Goal: Submit feedback/report problem: Submit feedback/report problem

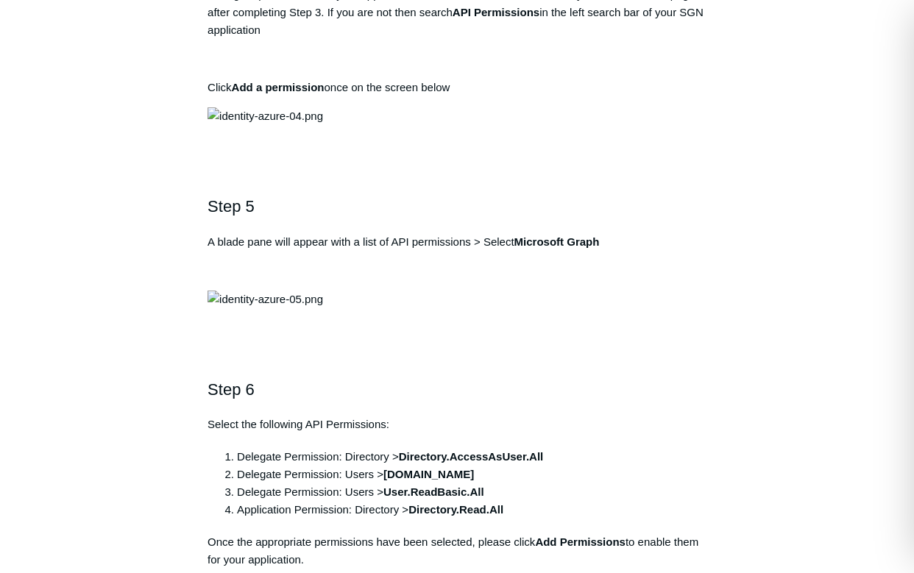
scroll to position [1421, 0]
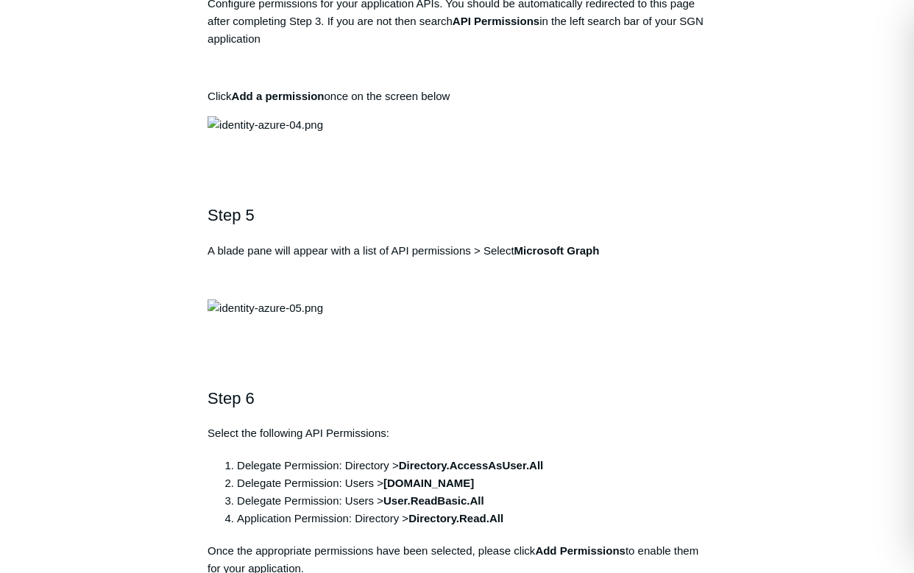
drag, startPoint x: 503, startPoint y: 213, endPoint x: 215, endPoint y: 214, distance: 288.5
copy pre "[URL][DOMAIN_NAME]"
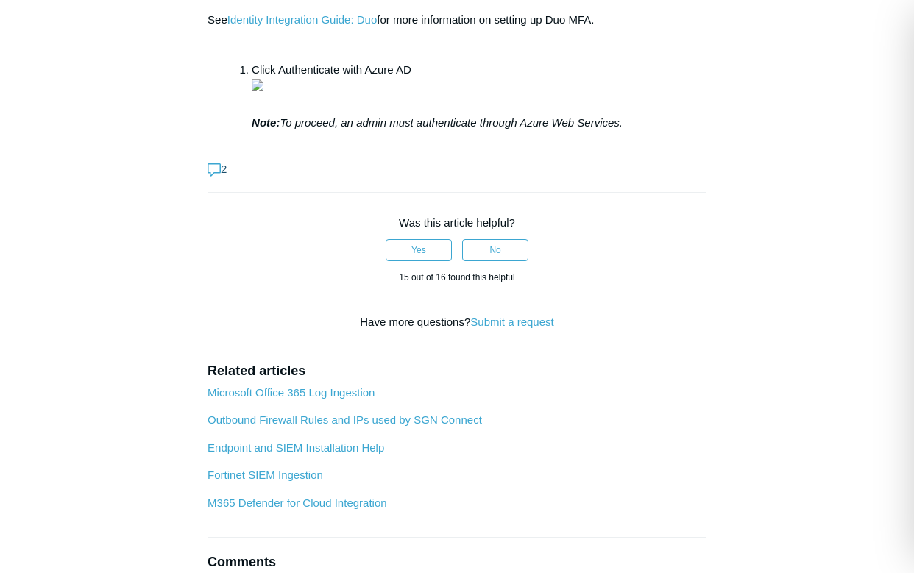
scroll to position [4822, 0]
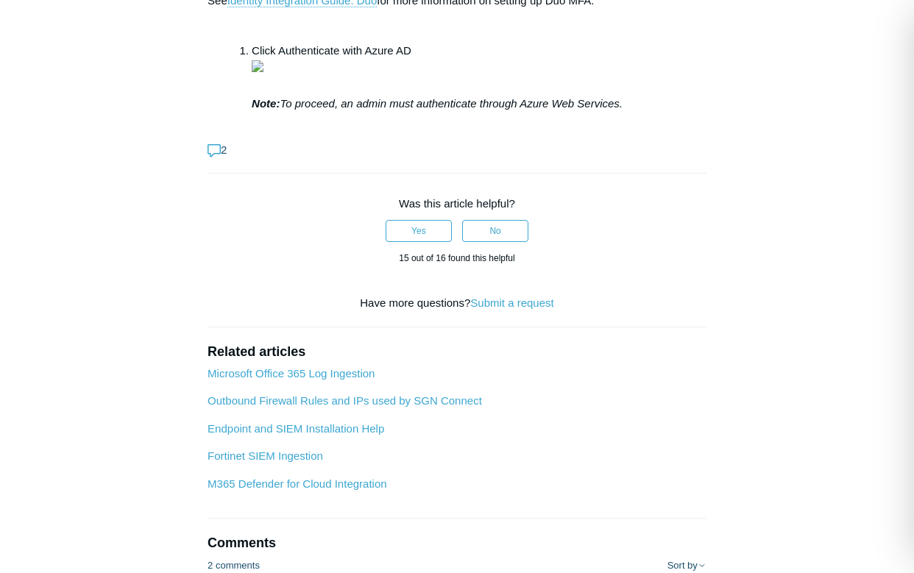
drag, startPoint x: 210, startPoint y: 52, endPoint x: 689, endPoint y: 54, distance: 479.1
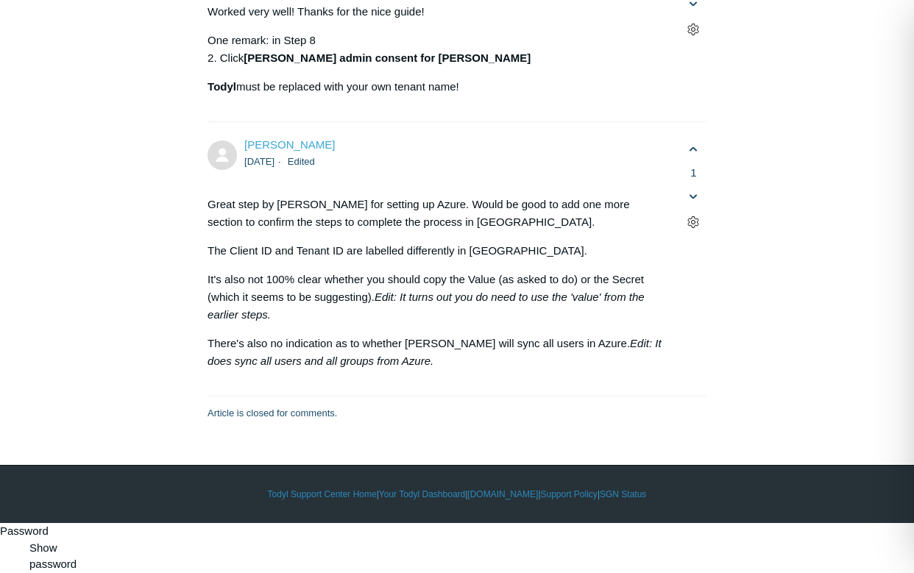
scroll to position [5436, 0]
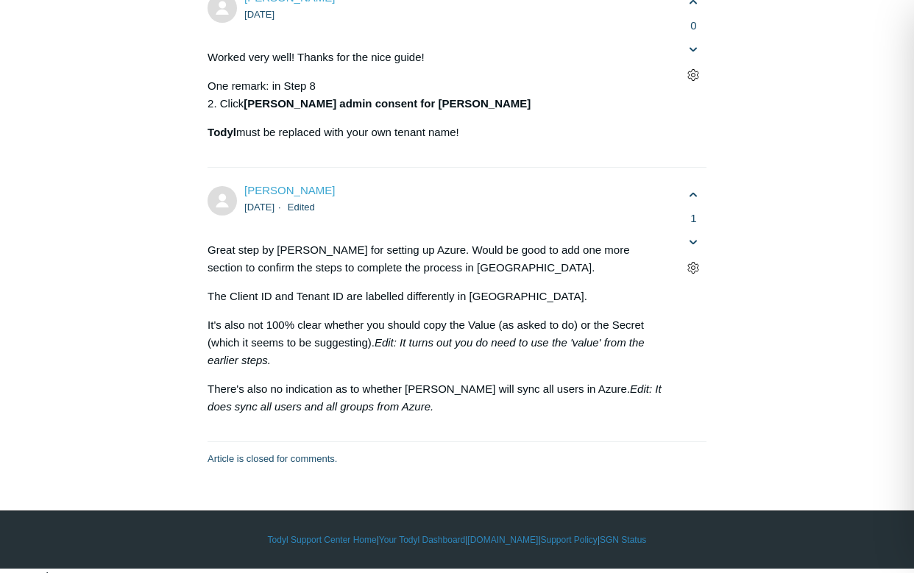
drag, startPoint x: 196, startPoint y: 144, endPoint x: 635, endPoint y: 200, distance: 442.9
drag, startPoint x: 635, startPoint y: 200, endPoint x: 655, endPoint y: 199, distance: 19.9
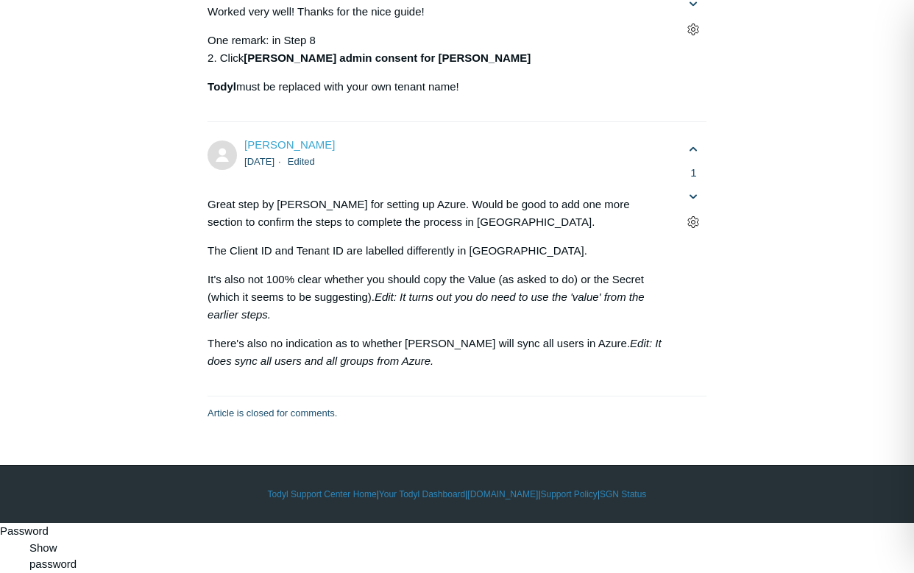
scroll to position [8373, 0]
drag, startPoint x: 367, startPoint y: 144, endPoint x: 514, endPoint y: 145, distance: 147.9
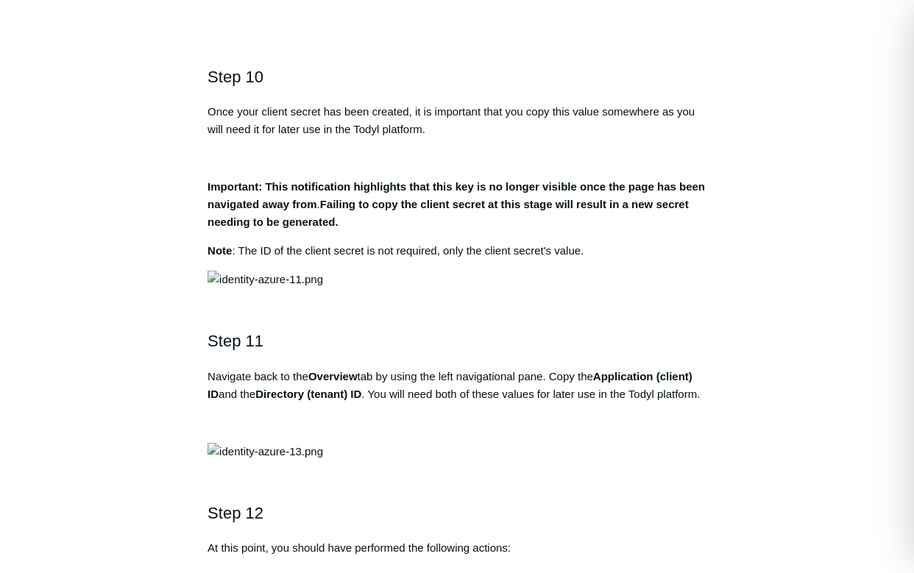
scroll to position [2898, 0]
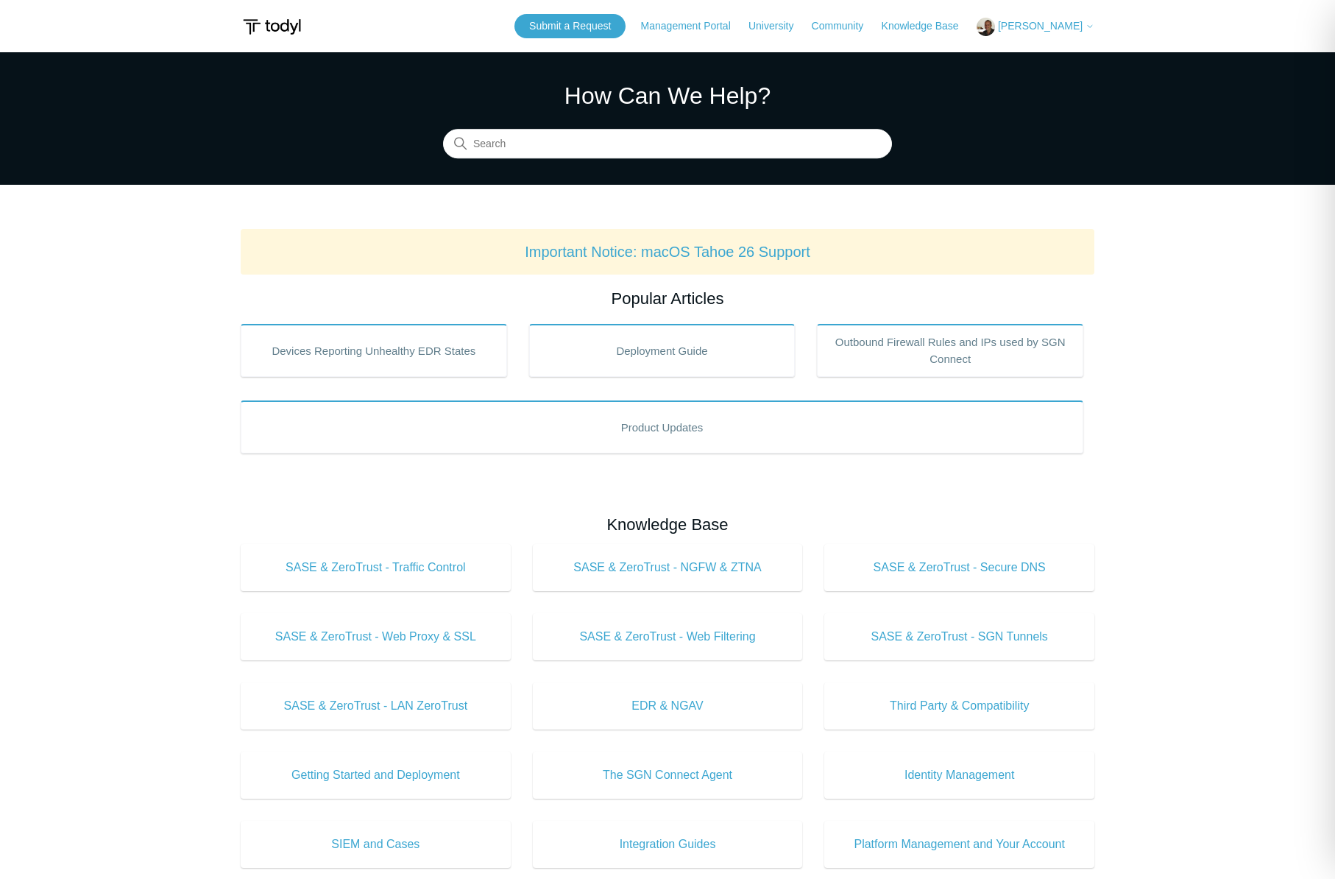
click at [225, 493] on main "Todyl Support Center How Can We Help? Search Important Notice: macOS Tahoe 26 S…" at bounding box center [667, 689] width 1335 height 1274
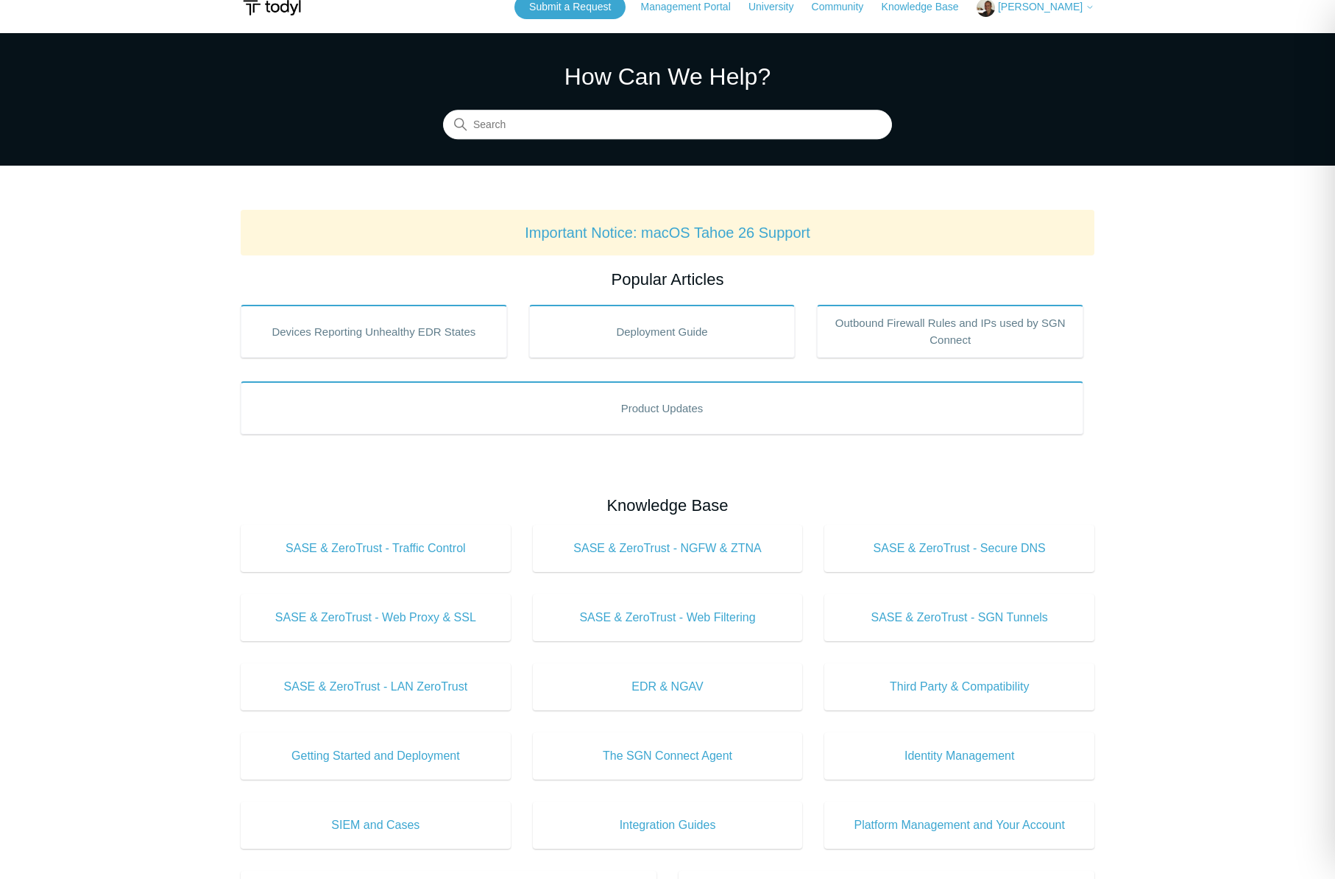
scroll to position [1, 0]
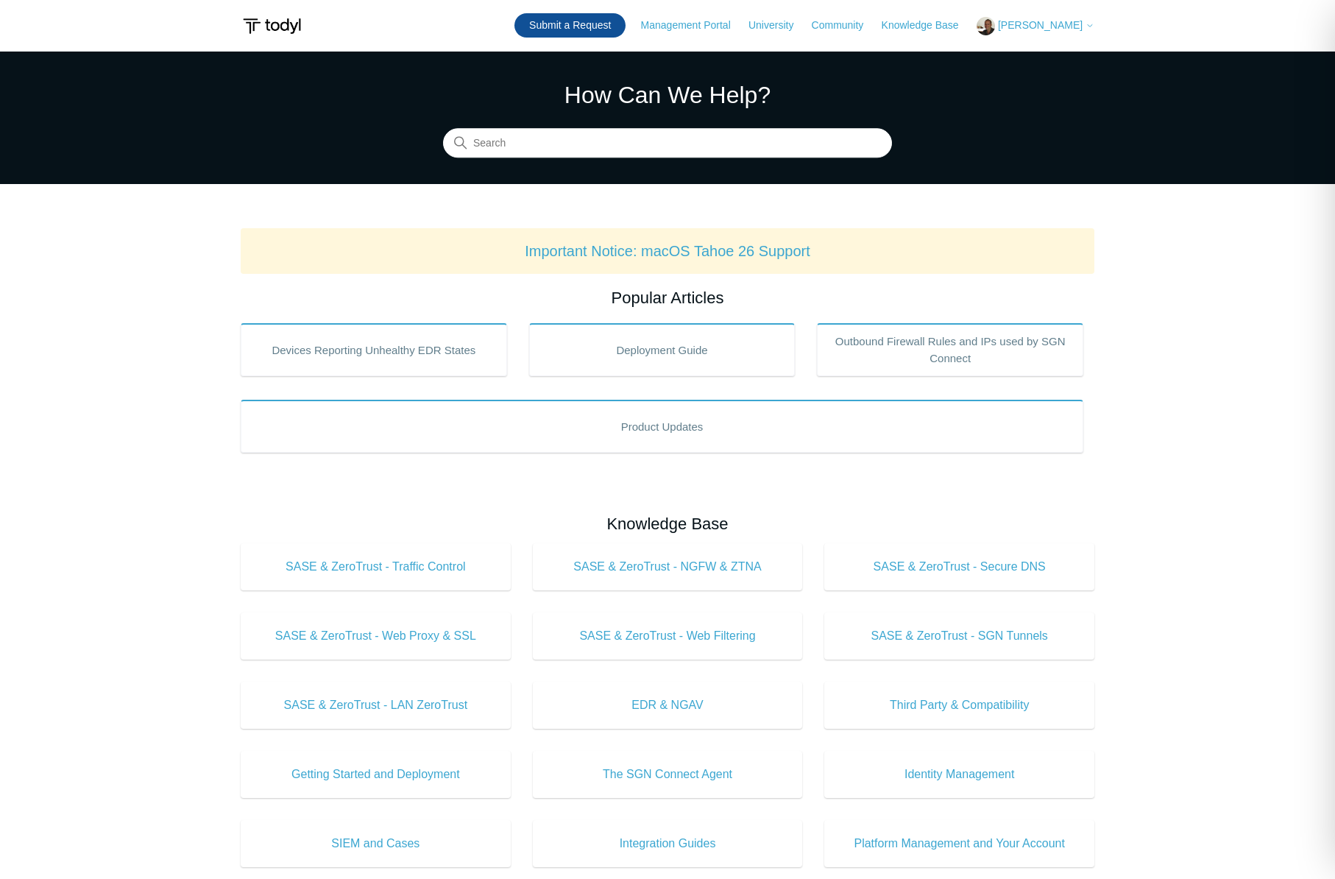
click at [595, 24] on link "Submit a Request" at bounding box center [569, 25] width 111 height 24
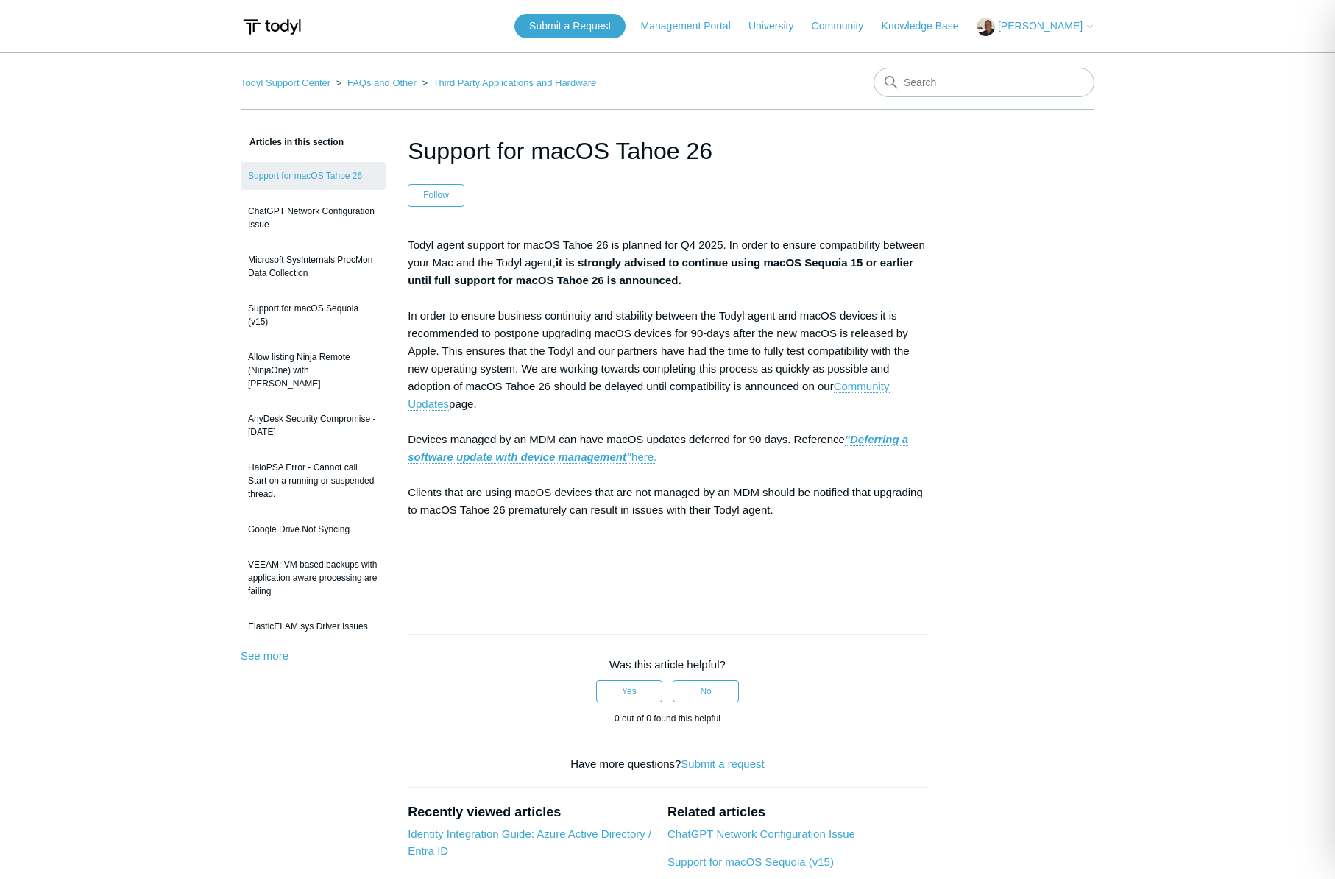
click at [176, 671] on main "Todyl Support Center FAQs and Other Third Party Applications and Hardware Artic…" at bounding box center [667, 571] width 1335 height 1038
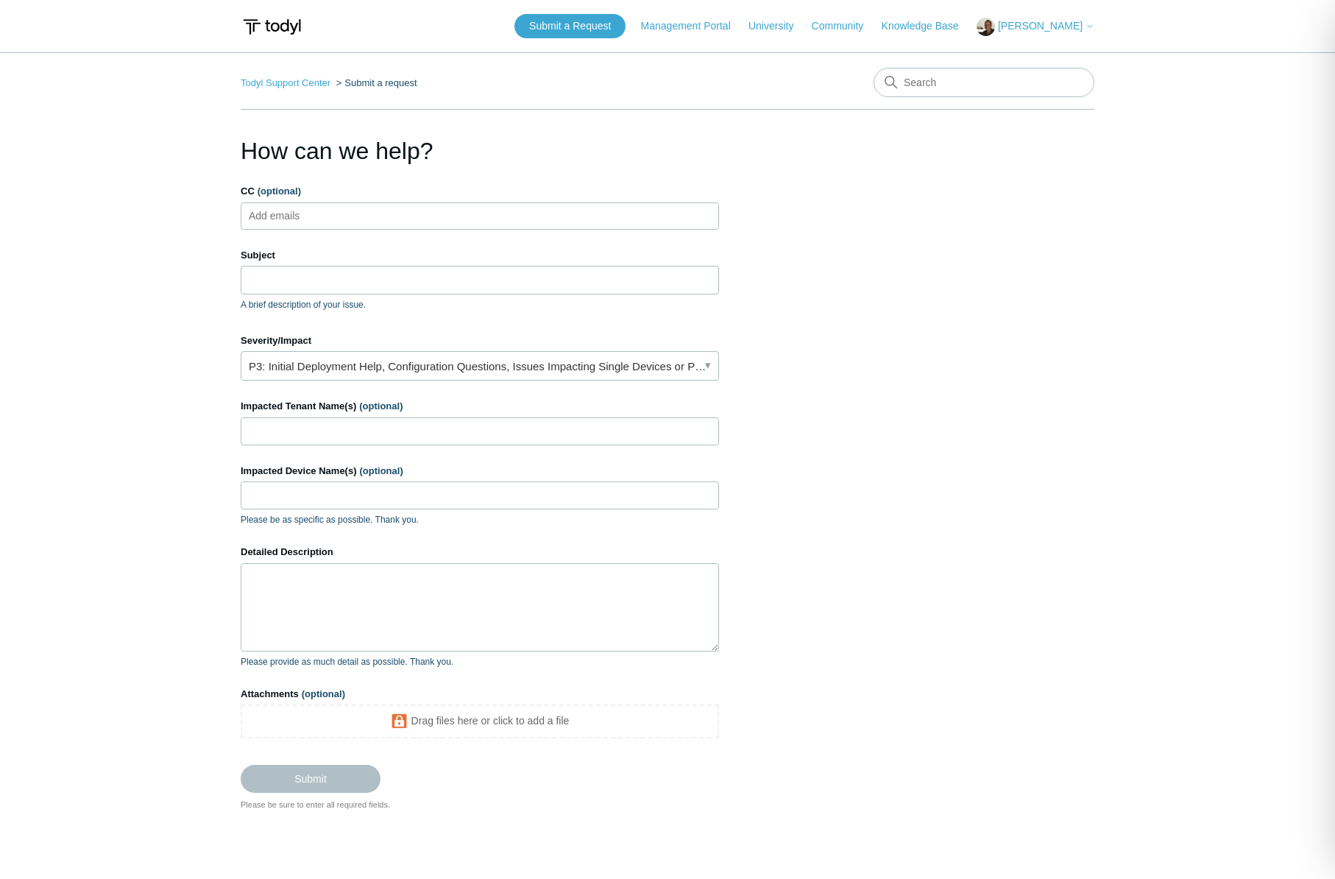
click at [345, 206] on ul "Add emails" at bounding box center [480, 215] width 478 height 27
click at [318, 264] on div "Subject A brief description of your issue." at bounding box center [480, 279] width 478 height 63
click at [322, 277] on input "Subject" at bounding box center [480, 280] width 478 height 28
type input "U"
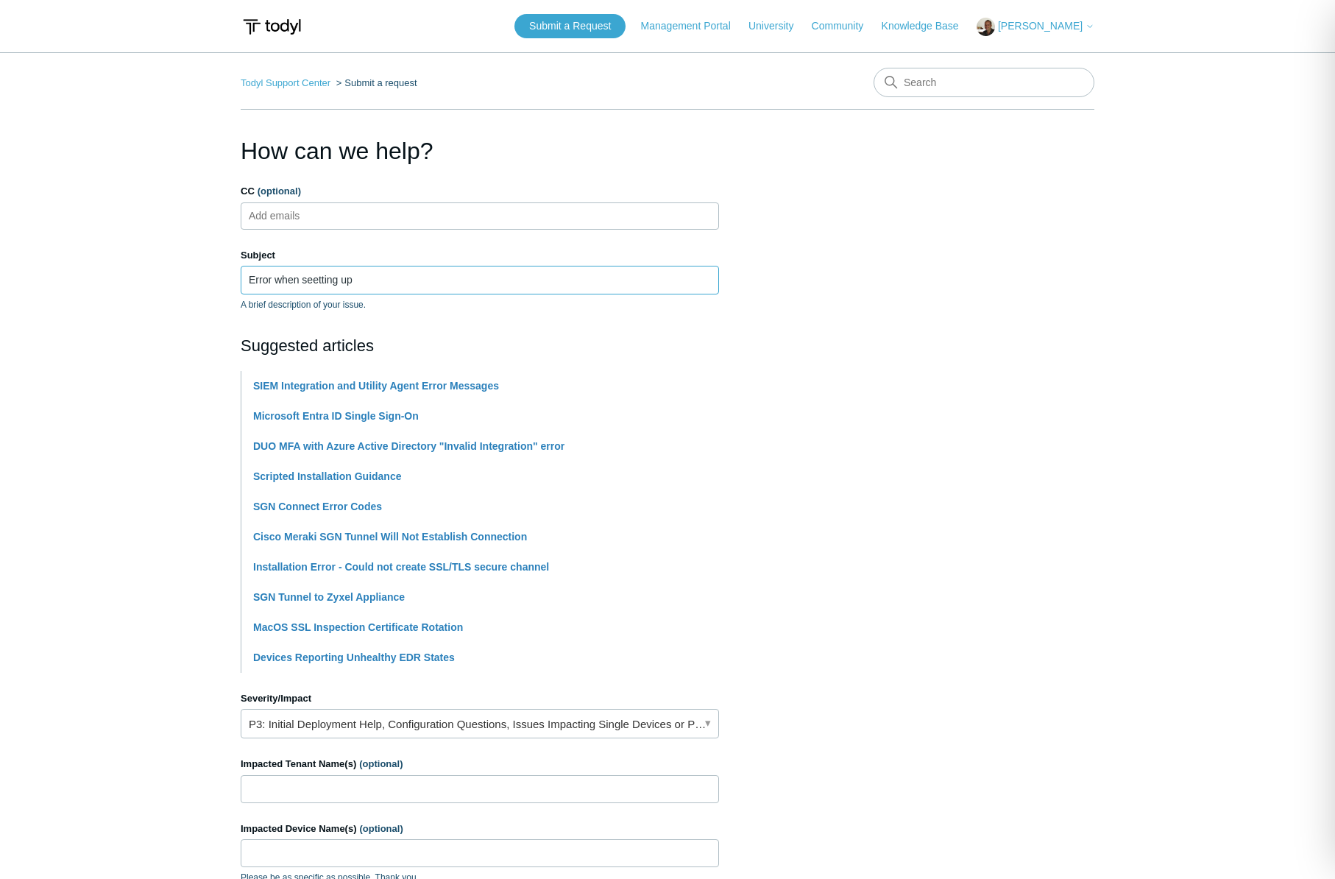
click at [404, 280] on input "Error when seetting up" at bounding box center [480, 280] width 478 height 28
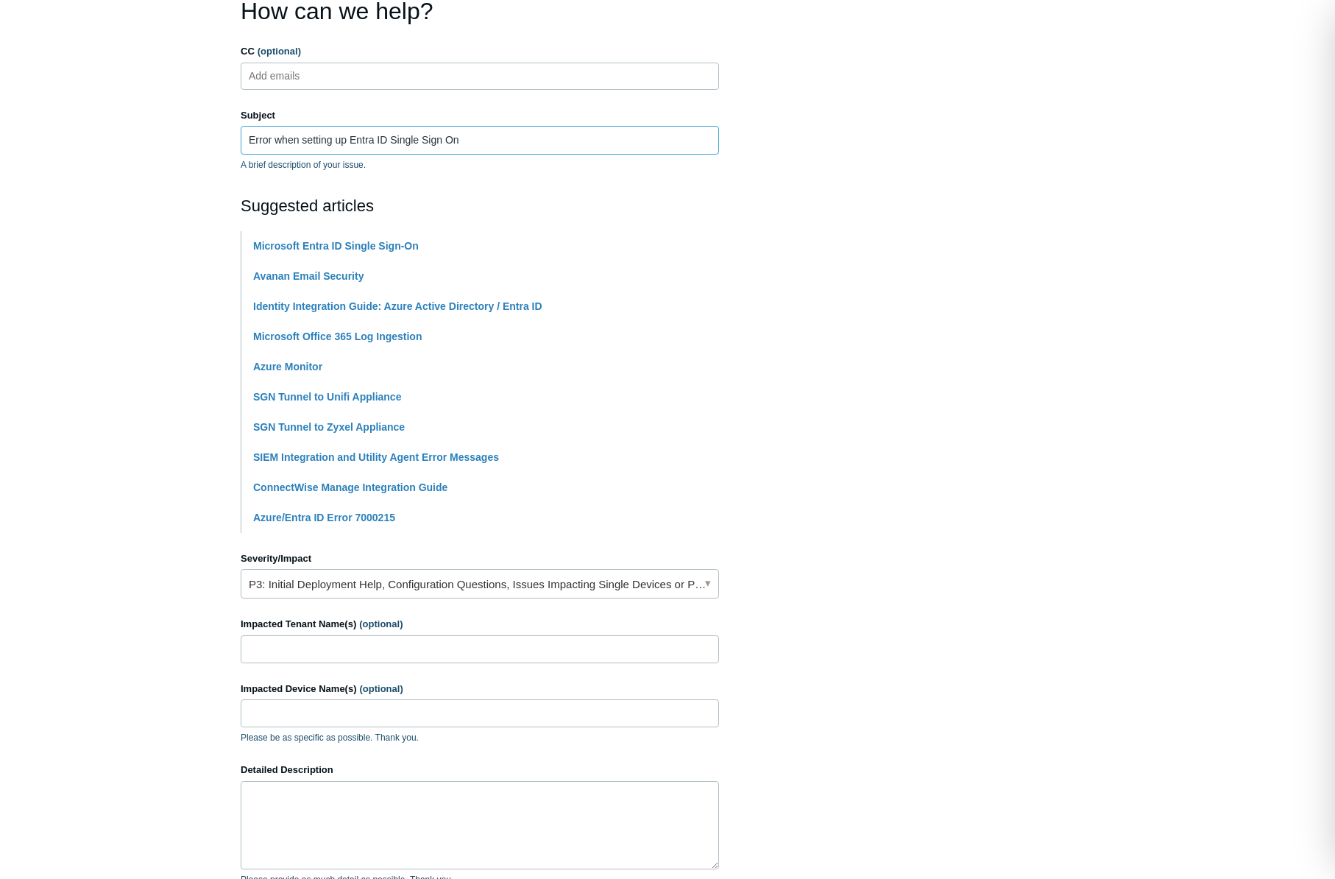
scroll to position [291, 0]
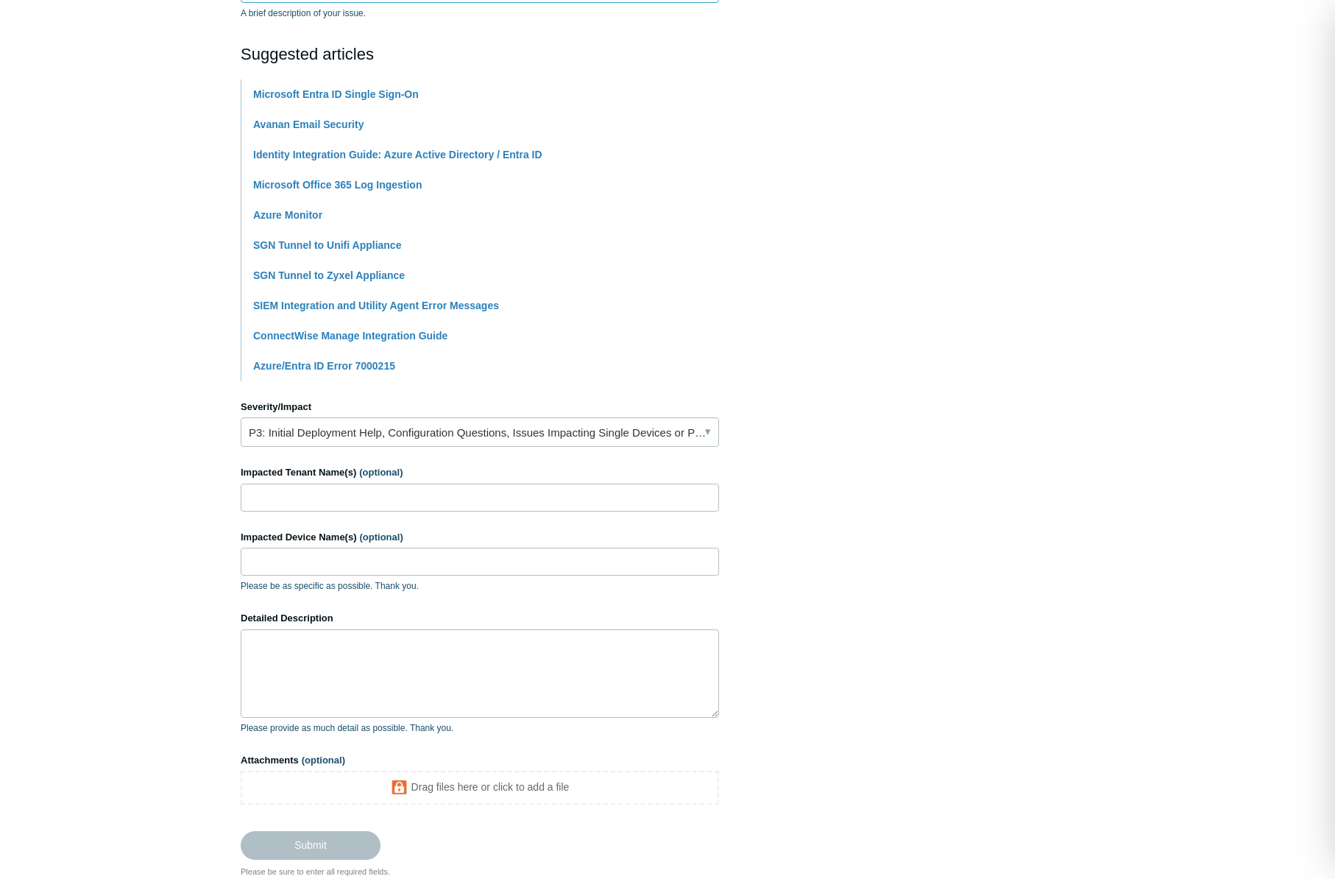
type input "Error when setting up Entra ID Single Sign On"
click at [455, 437] on link "P3: Initial Deployment Help, Configuration Questions, Issues Impacting Single D…" at bounding box center [480, 431] width 478 height 29
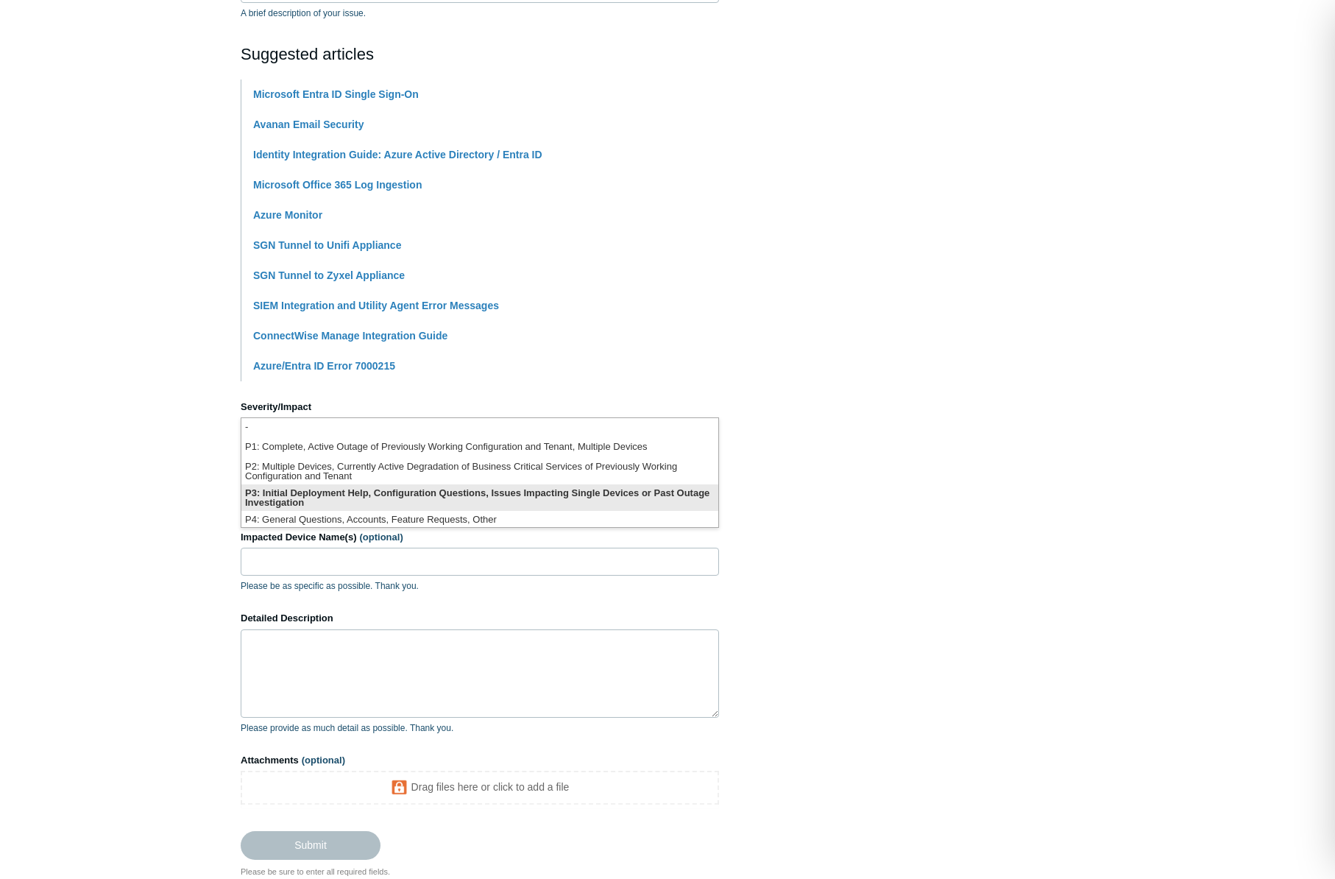
click at [425, 499] on li "P3: Initial Deployment Help, Configuration Questions, Issues Impacting Single D…" at bounding box center [479, 497] width 477 height 26
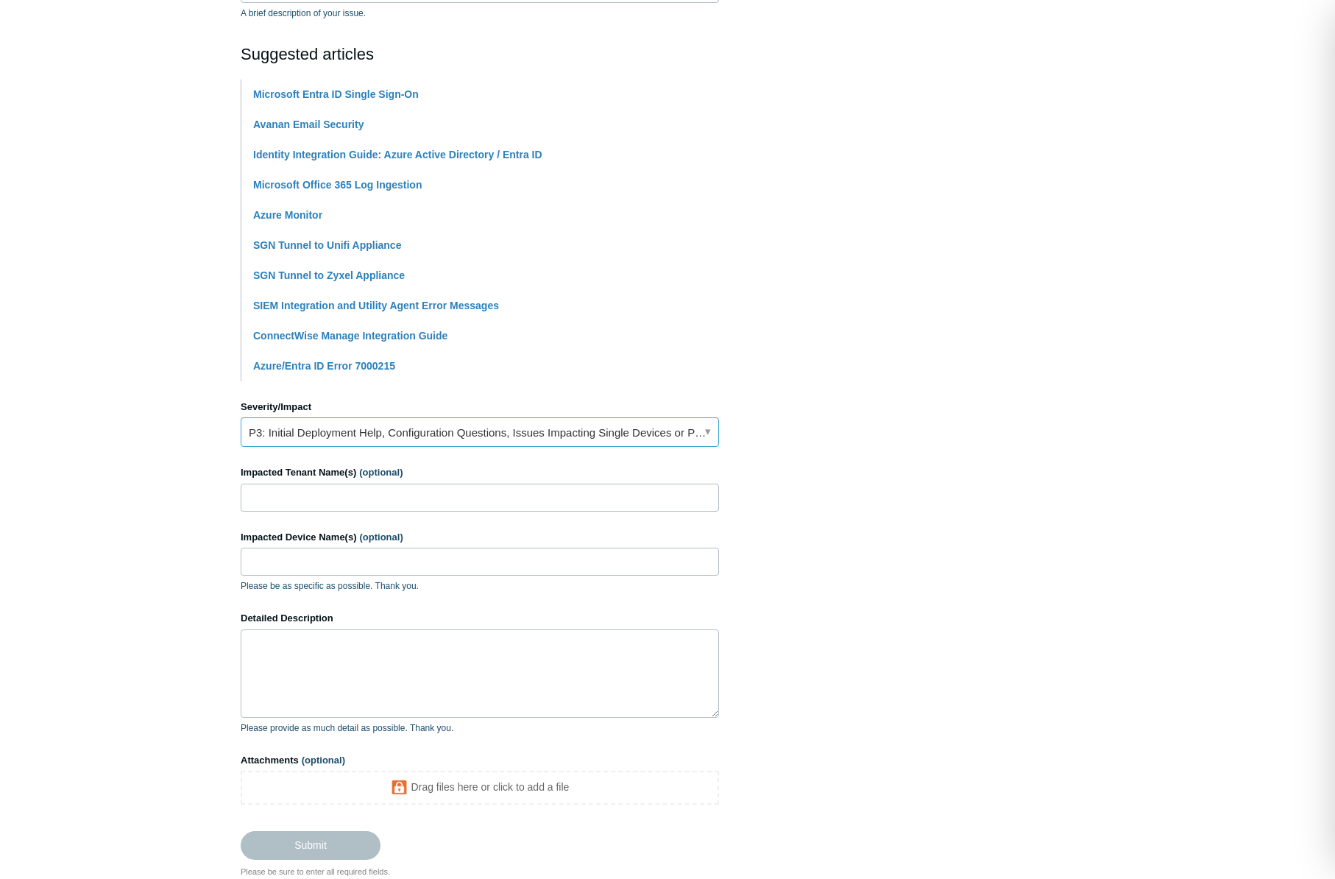
scroll to position [392, 0]
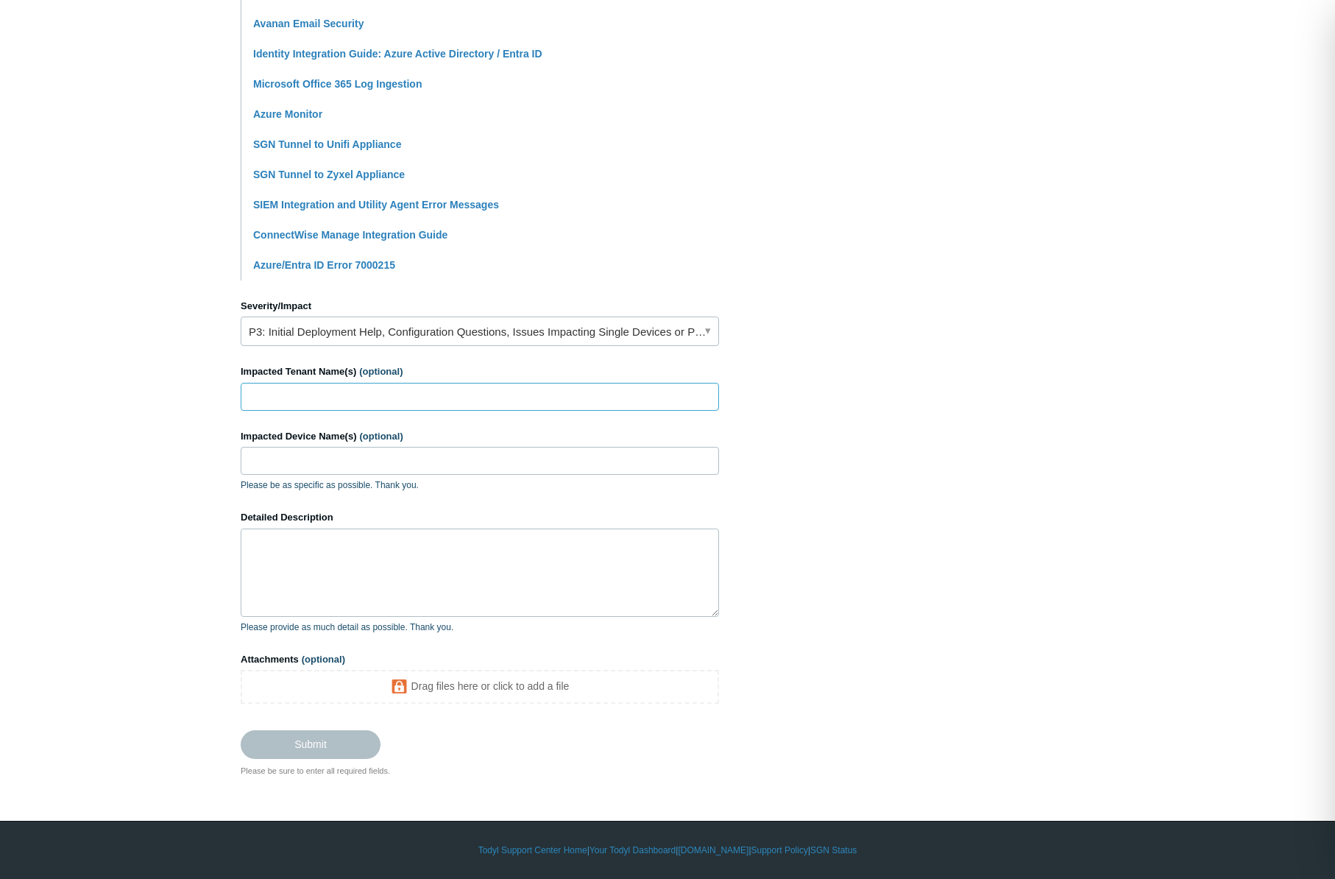
click at [435, 390] on input "Impacted Tenant Name(s) (optional)" at bounding box center [480, 397] width 478 height 28
type input "Manawa"
paste textarea "[URL][DOMAIN_NAME]"
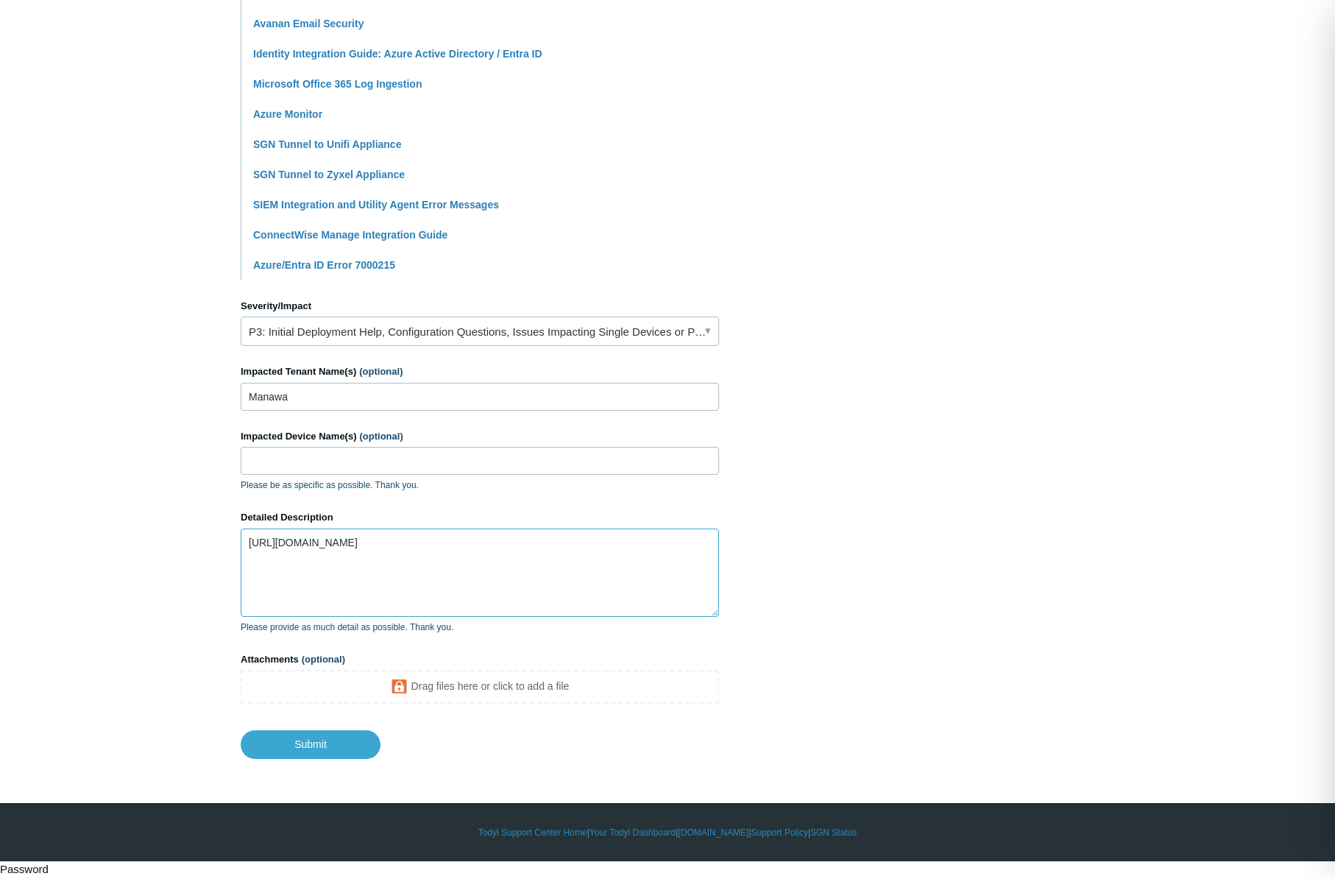
scroll to position [374, 0]
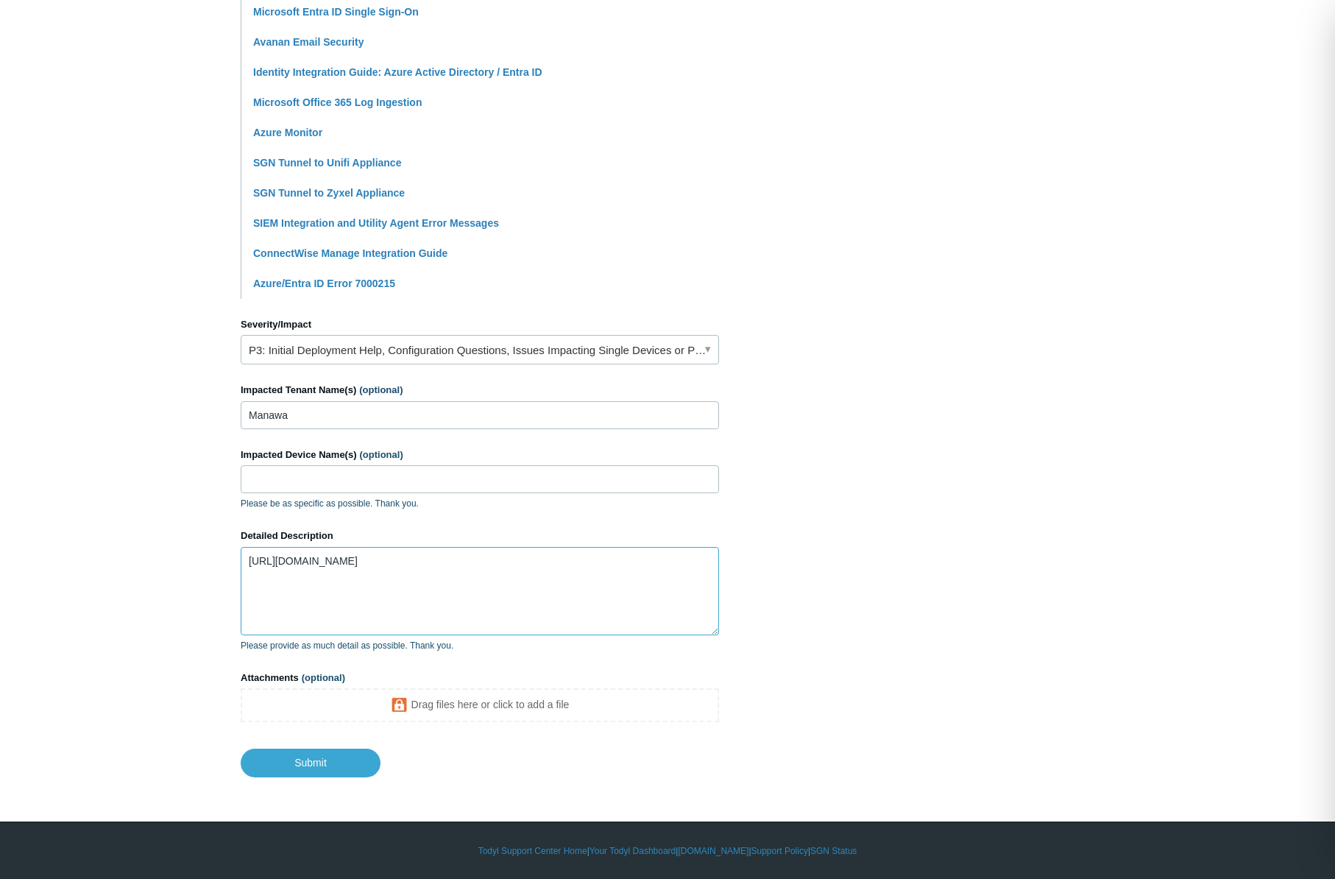
click at [250, 559] on textarea "[URL][DOMAIN_NAME]" at bounding box center [480, 591] width 478 height 88
paste textarea "[URL][DOMAIN_NAME]"
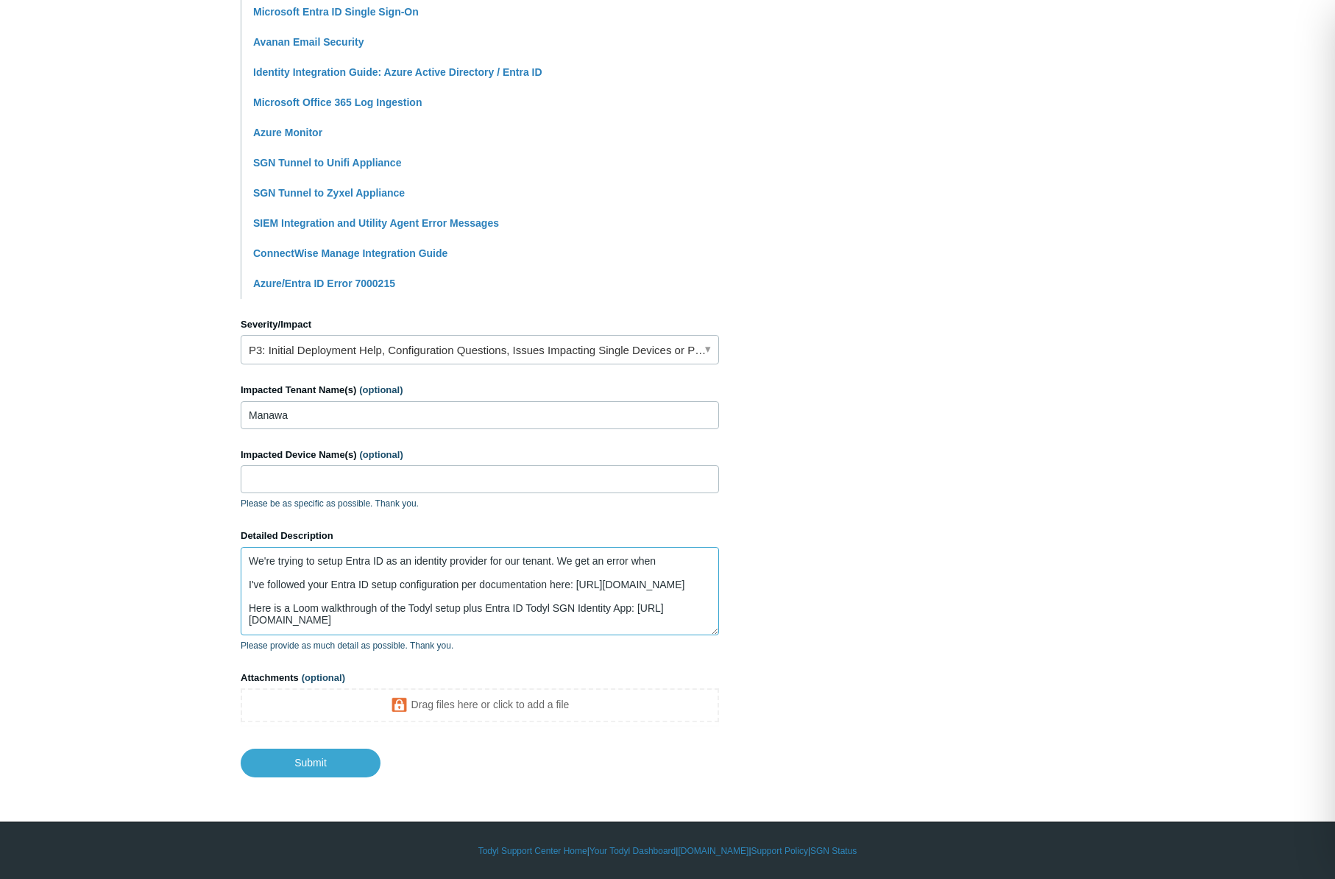
click at [687, 558] on textarea "We're trying to setup Entra ID as an identity provider for our tenant. We get a…" at bounding box center [480, 591] width 478 height 88
type textarea "We're trying to setup Entra ID as an identity provider for our tenant. We get a…"
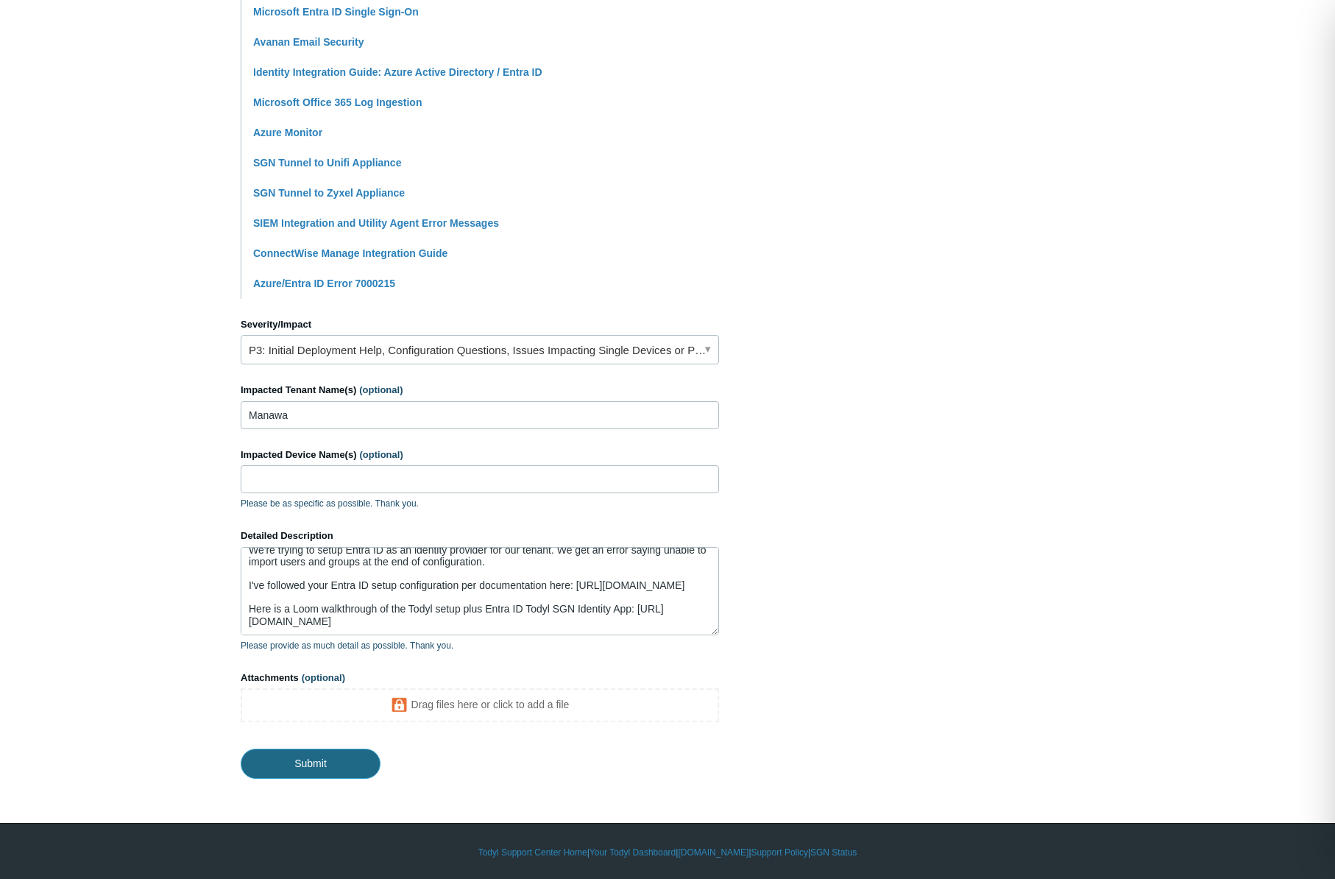
click at [328, 766] on input "Submit" at bounding box center [311, 763] width 140 height 29
